Goal: Task Accomplishment & Management: Complete application form

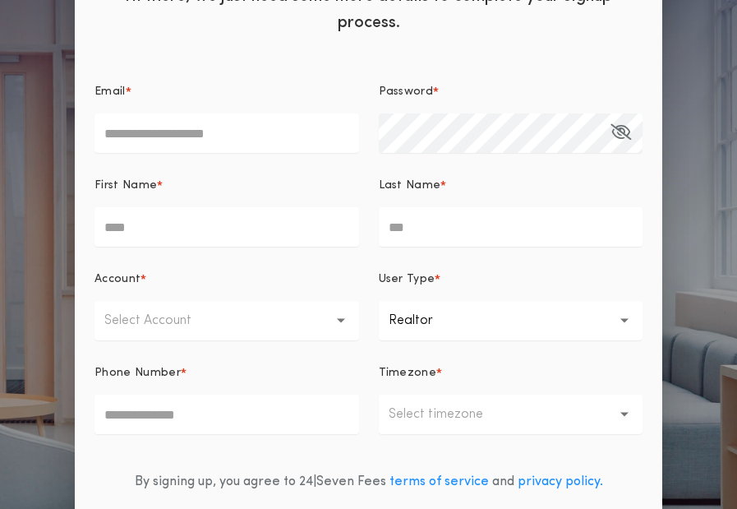
scroll to position [213, 0]
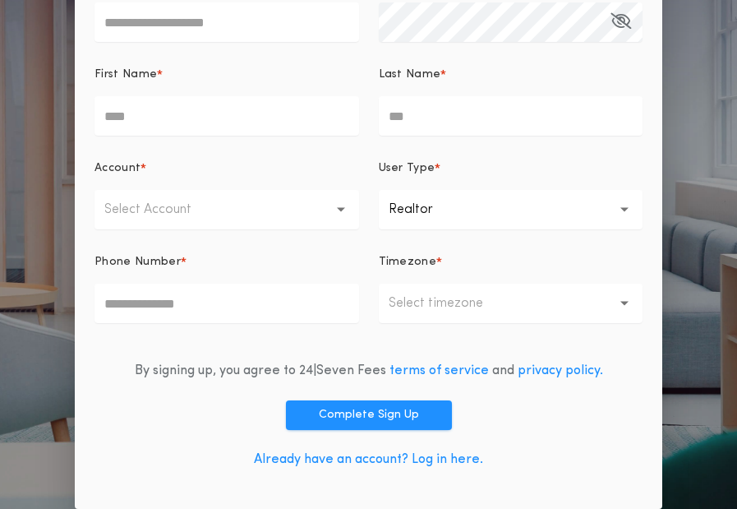
click at [452, 459] on link "Already have an account? Log in here." at bounding box center [368, 459] width 229 height 13
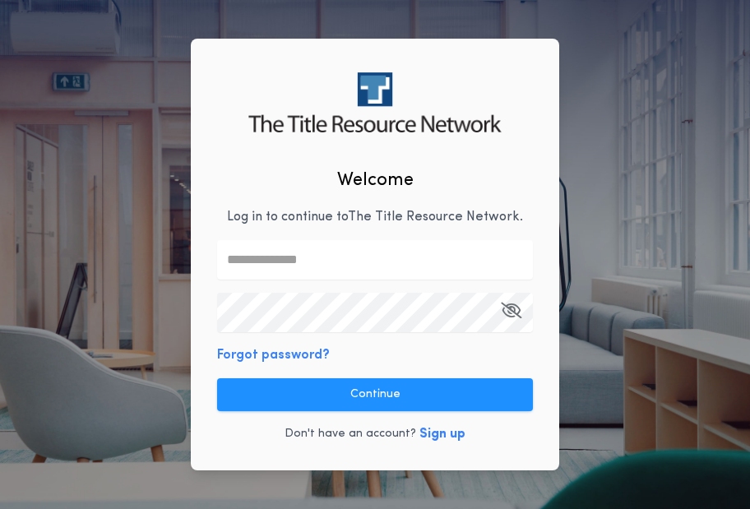
click at [271, 255] on input "text" at bounding box center [375, 259] width 316 height 39
type input "**********"
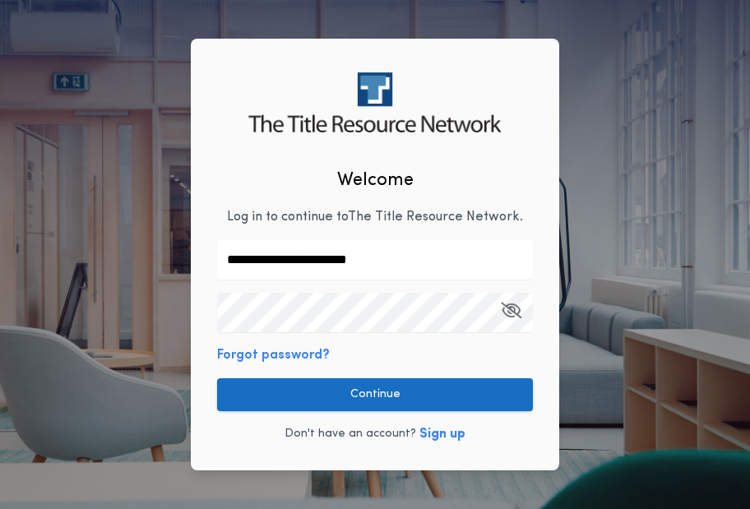
click at [374, 387] on button "Continue" at bounding box center [375, 394] width 316 height 33
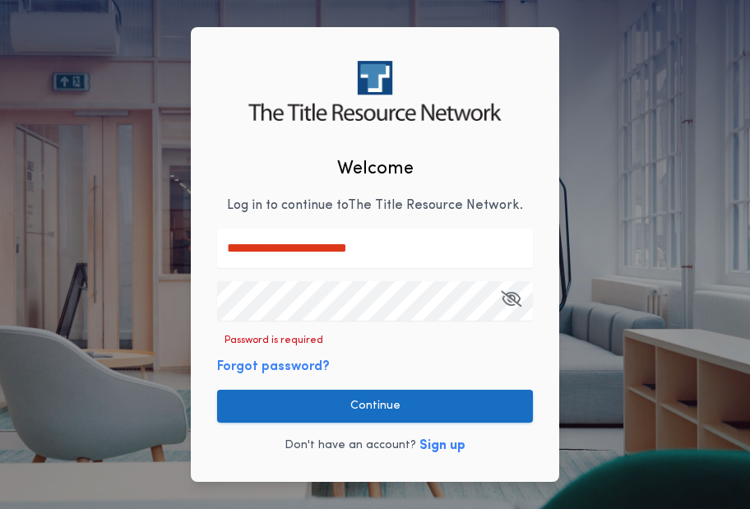
click at [374, 408] on button "Continue" at bounding box center [375, 406] width 316 height 33
